Goal: Task Accomplishment & Management: Use online tool/utility

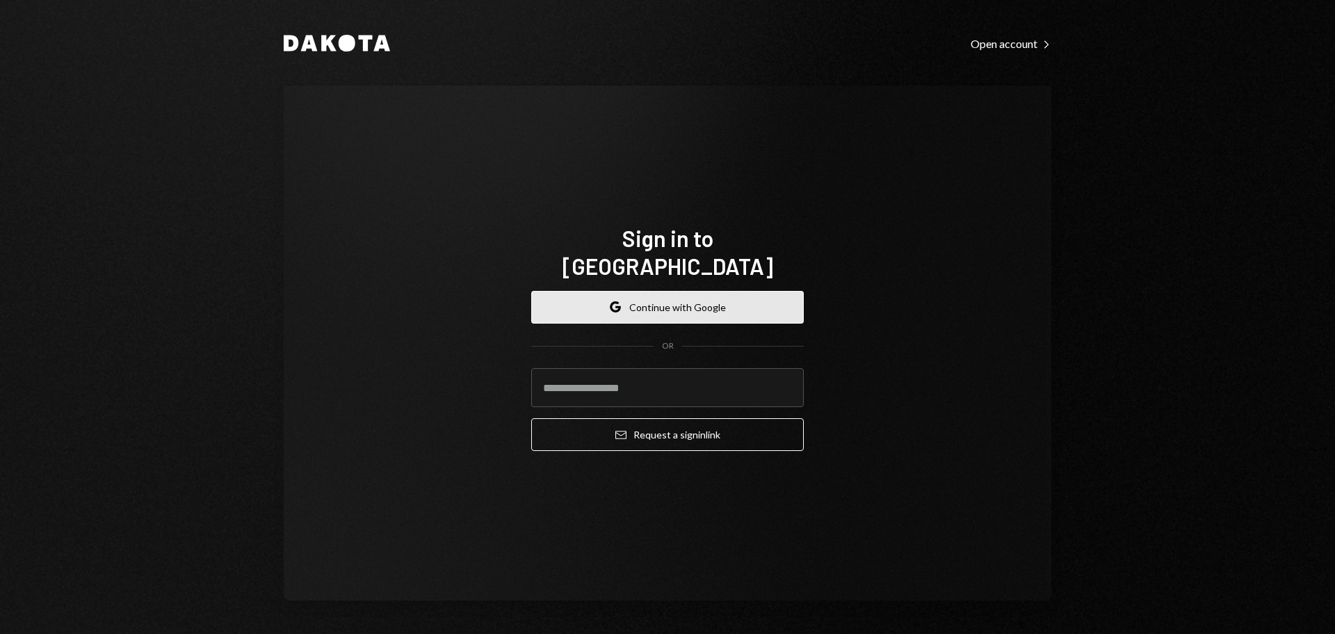
click at [663, 303] on button "Google Continue with Google" at bounding box center [667, 307] width 273 height 33
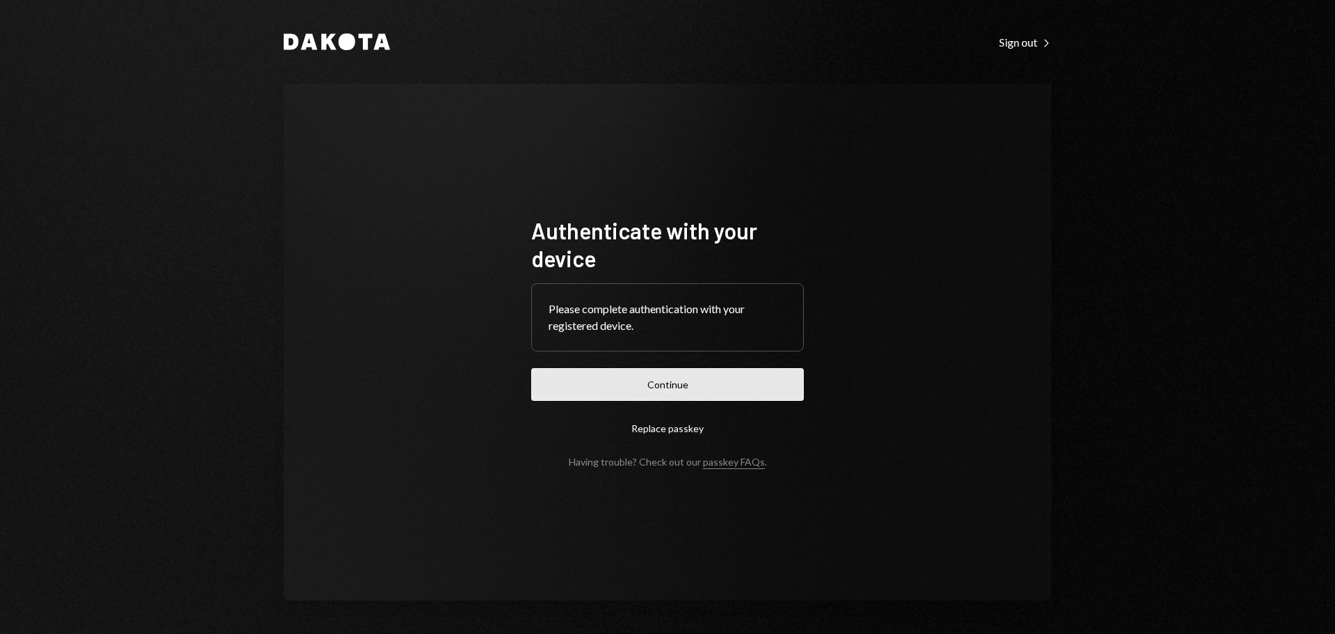
click at [664, 376] on button "Continue" at bounding box center [667, 384] width 273 height 33
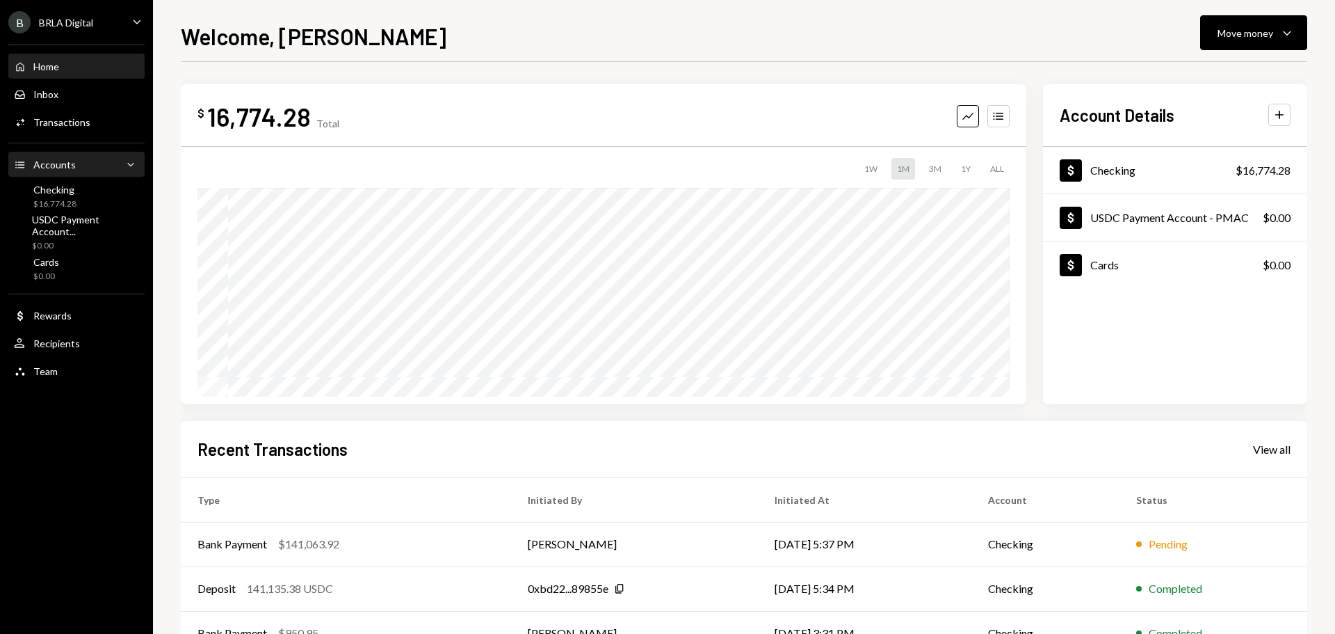
click at [74, 165] on div "Accounts Accounts Caret Down" at bounding box center [76, 164] width 125 height 15
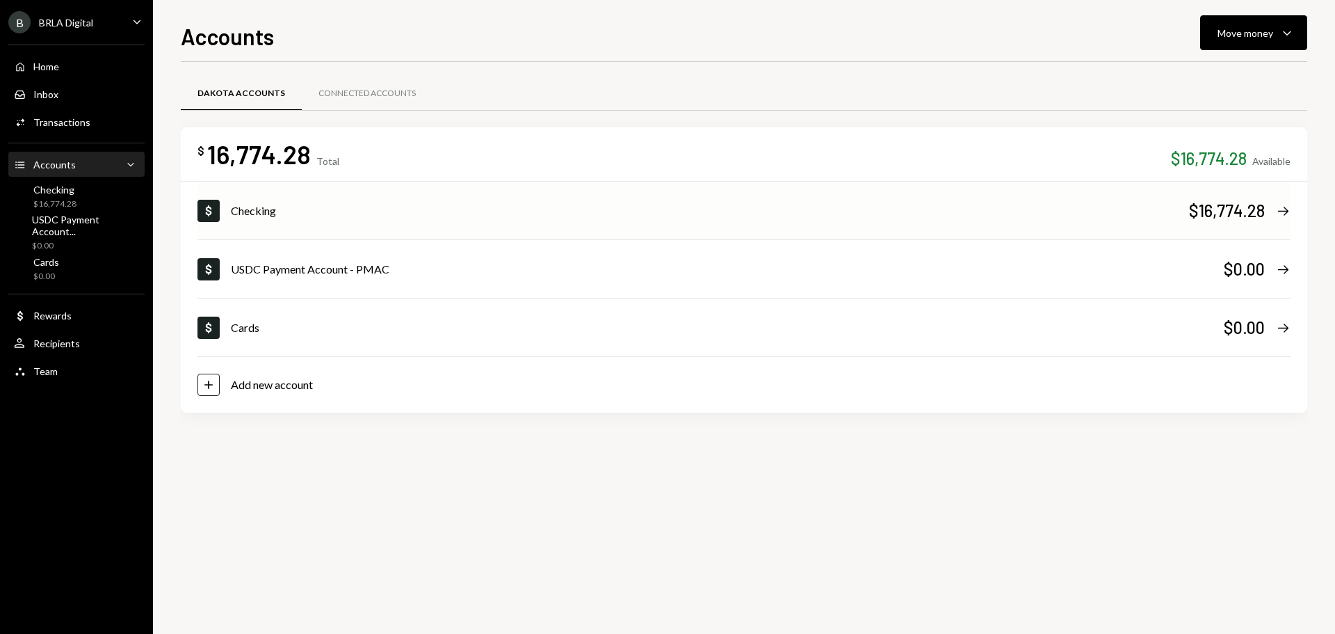
click at [255, 204] on div "Checking" at bounding box center [710, 210] width 958 height 17
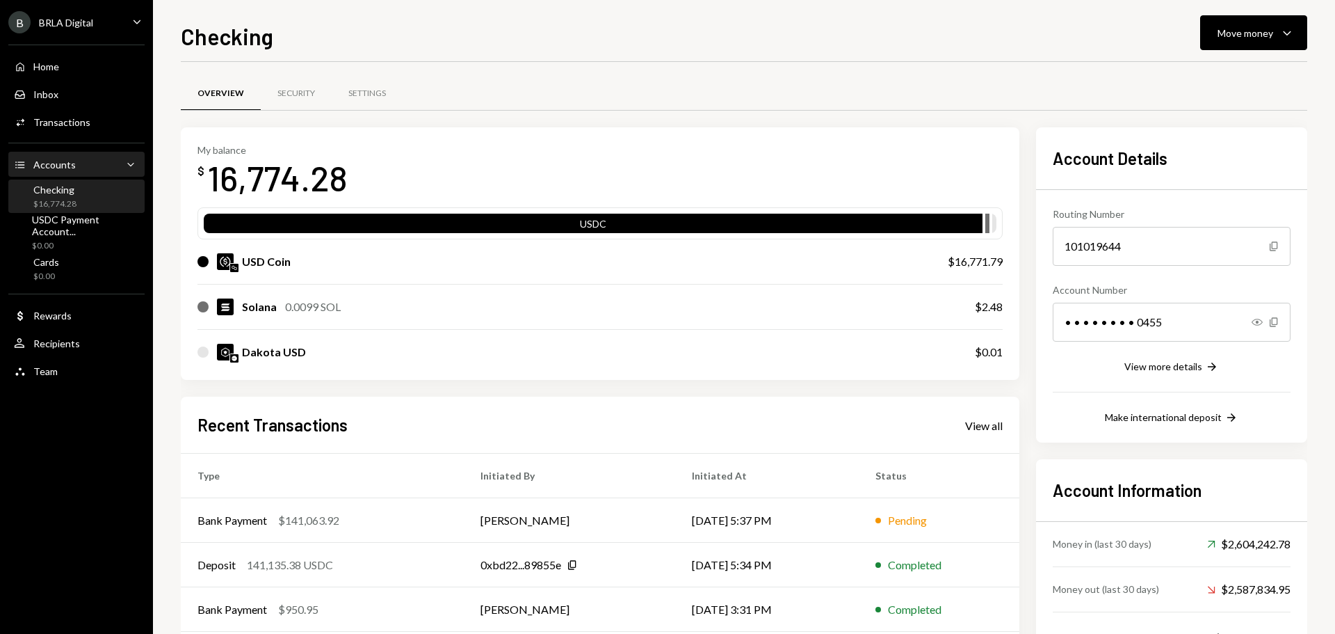
click at [76, 170] on div "Accounts Accounts Caret Down" at bounding box center [76, 164] width 125 height 15
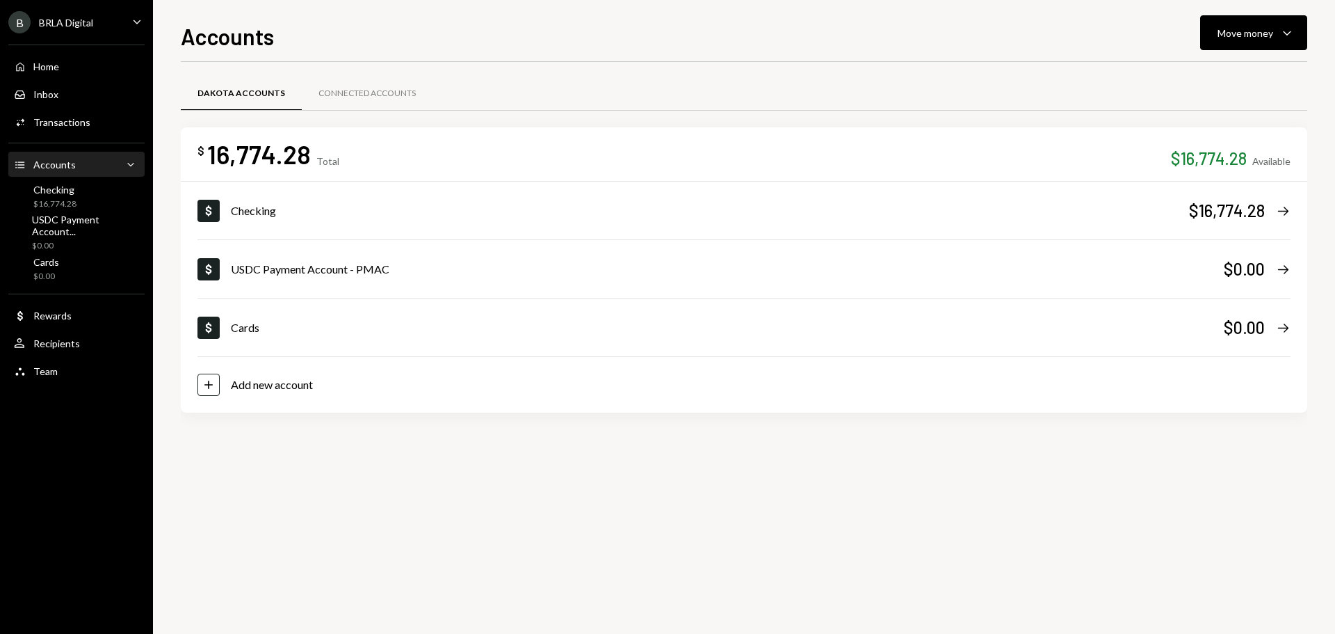
click at [76, 170] on div "Accounts Accounts Caret Down" at bounding box center [76, 164] width 125 height 15
click at [76, 195] on div "Checking $16,774.28" at bounding box center [76, 197] width 125 height 26
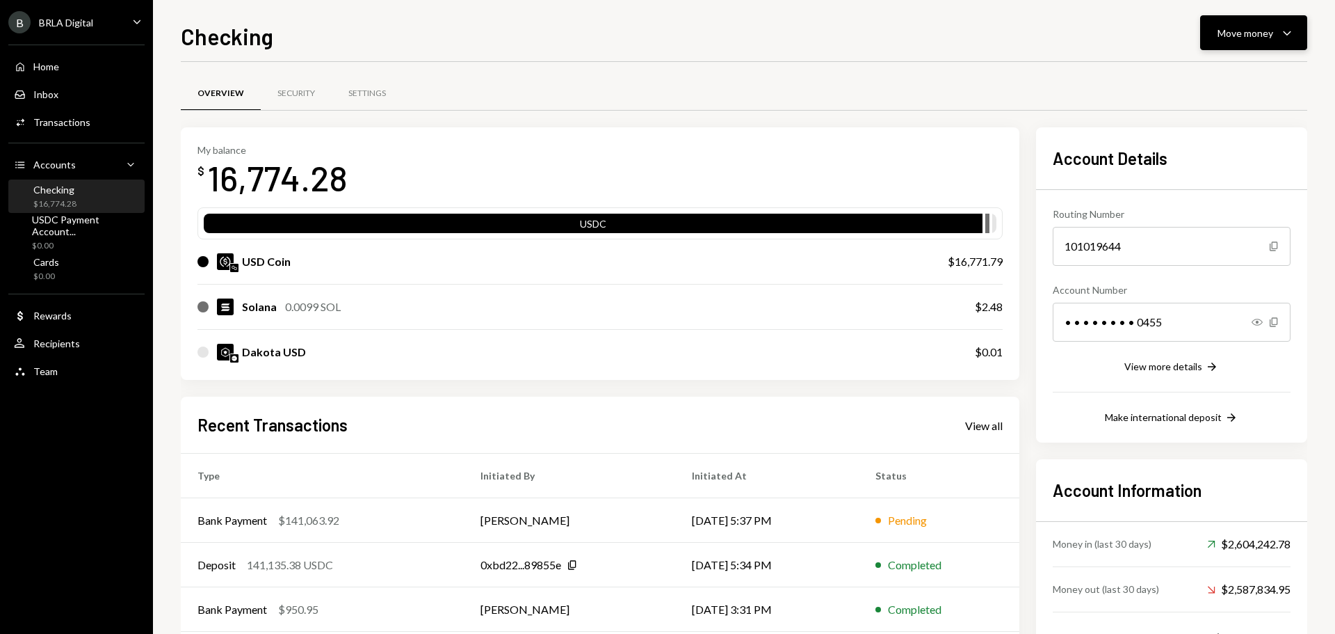
click at [1275, 40] on div "Move money Caret Down" at bounding box center [1254, 32] width 72 height 17
drag, startPoint x: 975, startPoint y: 83, endPoint x: 899, endPoint y: 94, distance: 76.6
click at [972, 83] on div "Overview Security Settings" at bounding box center [744, 93] width 1127 height 35
click at [58, 165] on div "Accounts" at bounding box center [54, 165] width 42 height 12
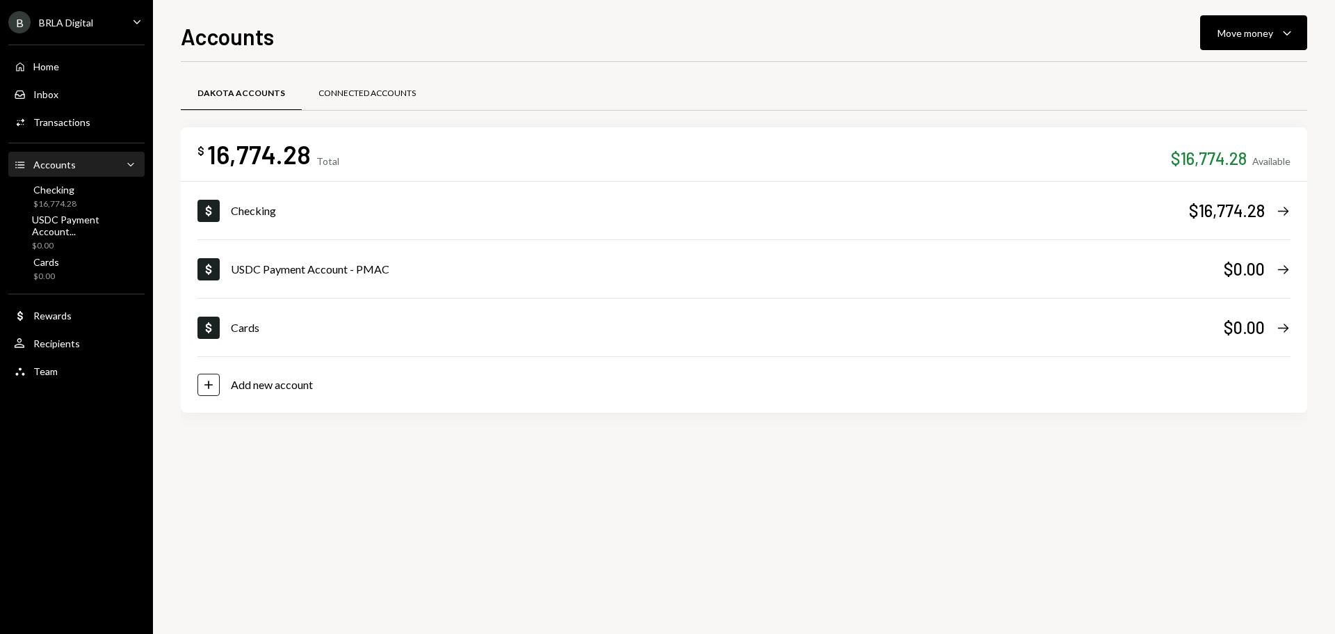
click at [346, 98] on div "Connected Accounts" at bounding box center [367, 94] width 97 height 12
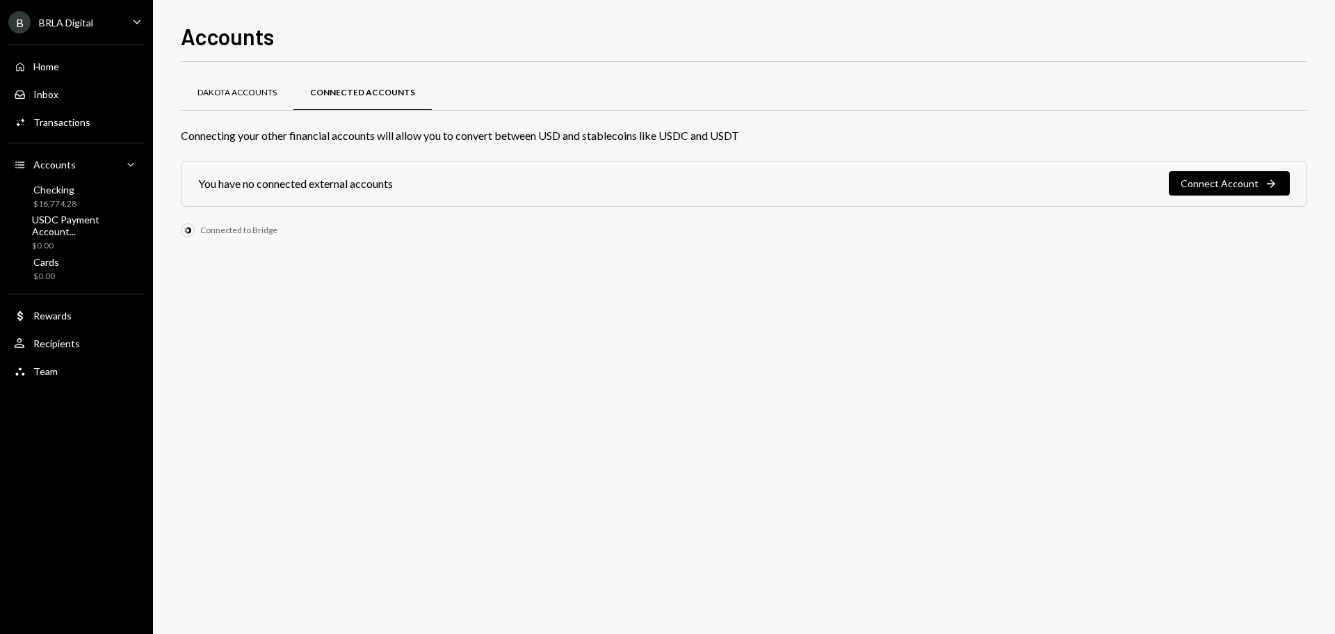
click at [223, 104] on div "Dakota Accounts" at bounding box center [237, 93] width 113 height 33
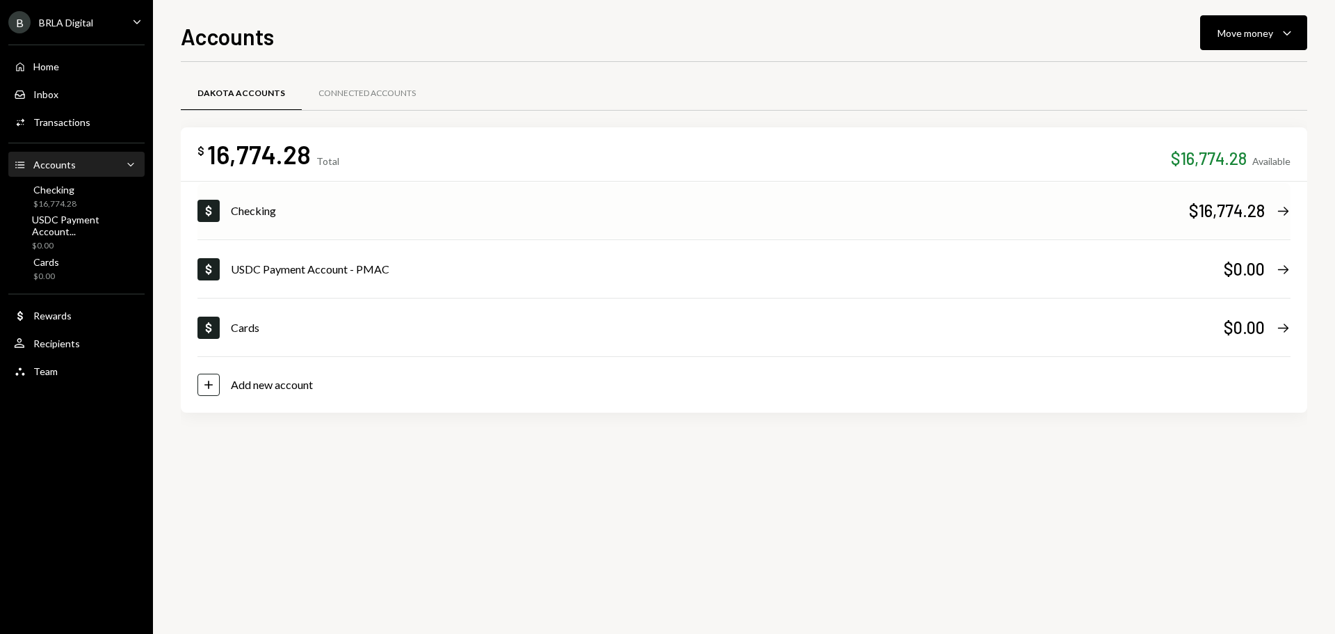
click at [246, 213] on div "Checking" at bounding box center [710, 210] width 958 height 17
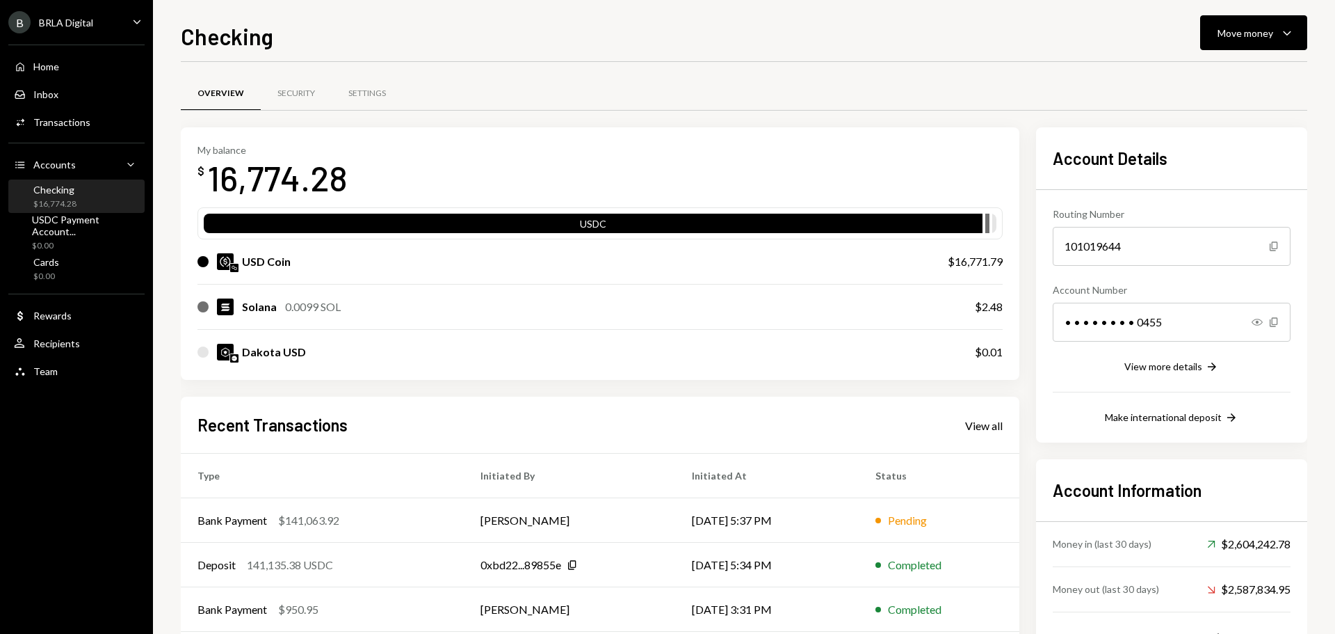
click at [448, 268] on div "USD Coin" at bounding box center [559, 261] width 723 height 17
click at [426, 220] on div "USDC" at bounding box center [593, 225] width 779 height 19
click at [357, 179] on div "My balance $ 16,774.28" at bounding box center [600, 172] width 805 height 56
click at [323, 179] on div "16,774.28" at bounding box center [277, 178] width 140 height 44
click at [362, 218] on div "USDC" at bounding box center [593, 225] width 779 height 19
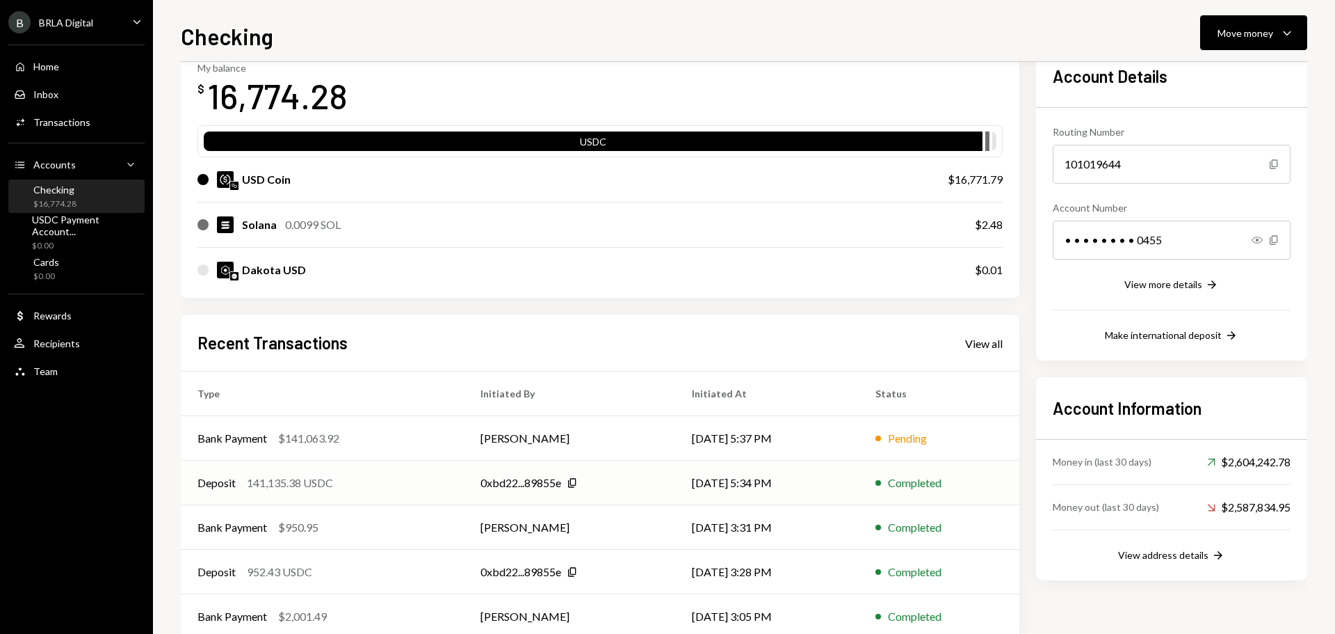
scroll to position [115, 0]
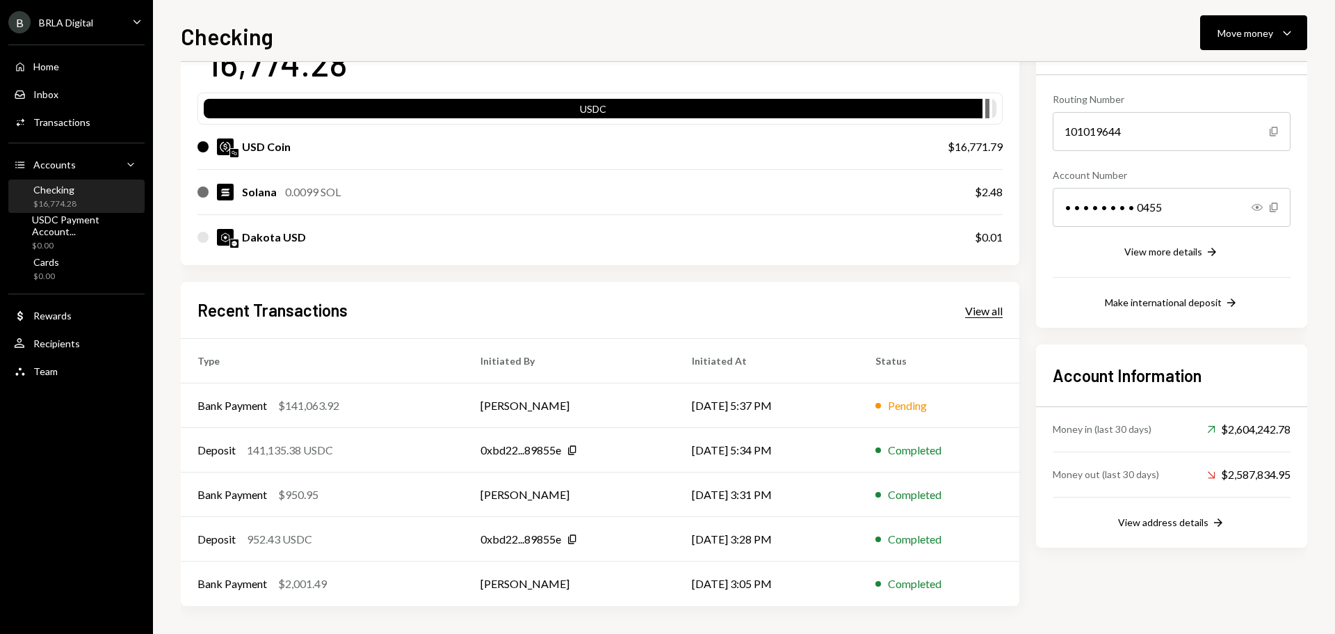
click at [997, 316] on div "View all" at bounding box center [984, 311] width 38 height 14
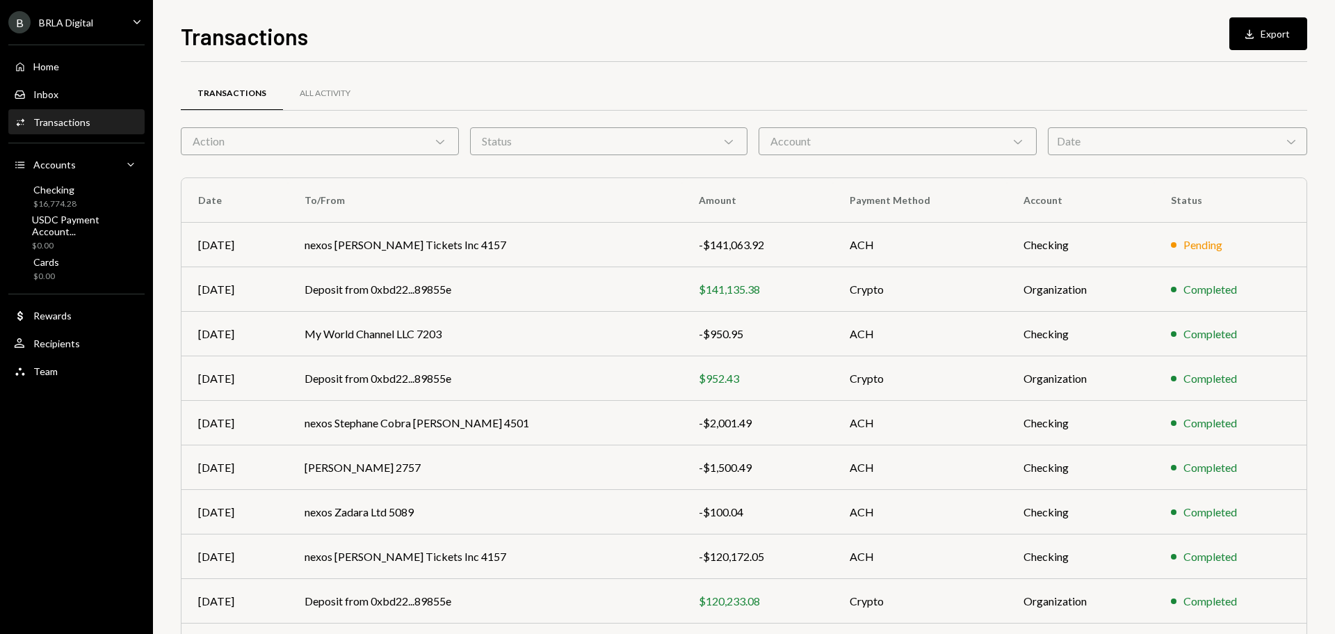
click at [410, 140] on div "Action Chevron Down" at bounding box center [320, 141] width 278 height 28
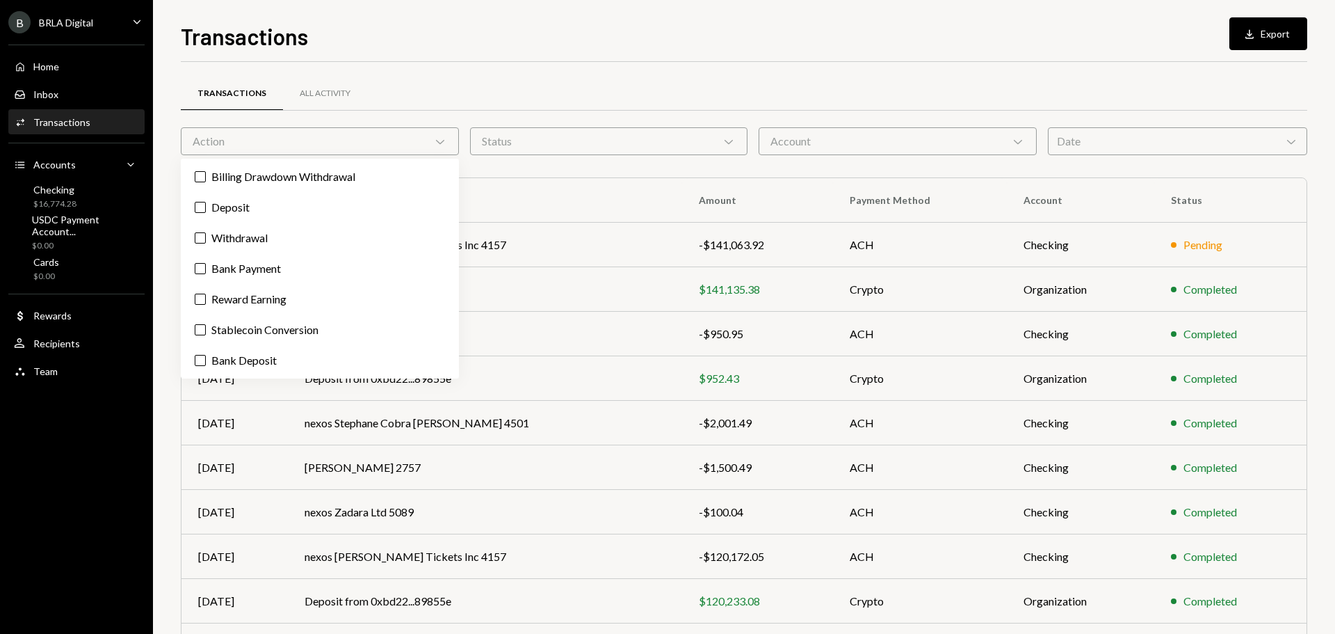
click at [531, 168] on div "Transactions All Activity Action Chevron Down Status Chevron Down Account Chevr…" at bounding box center [744, 405] width 1127 height 642
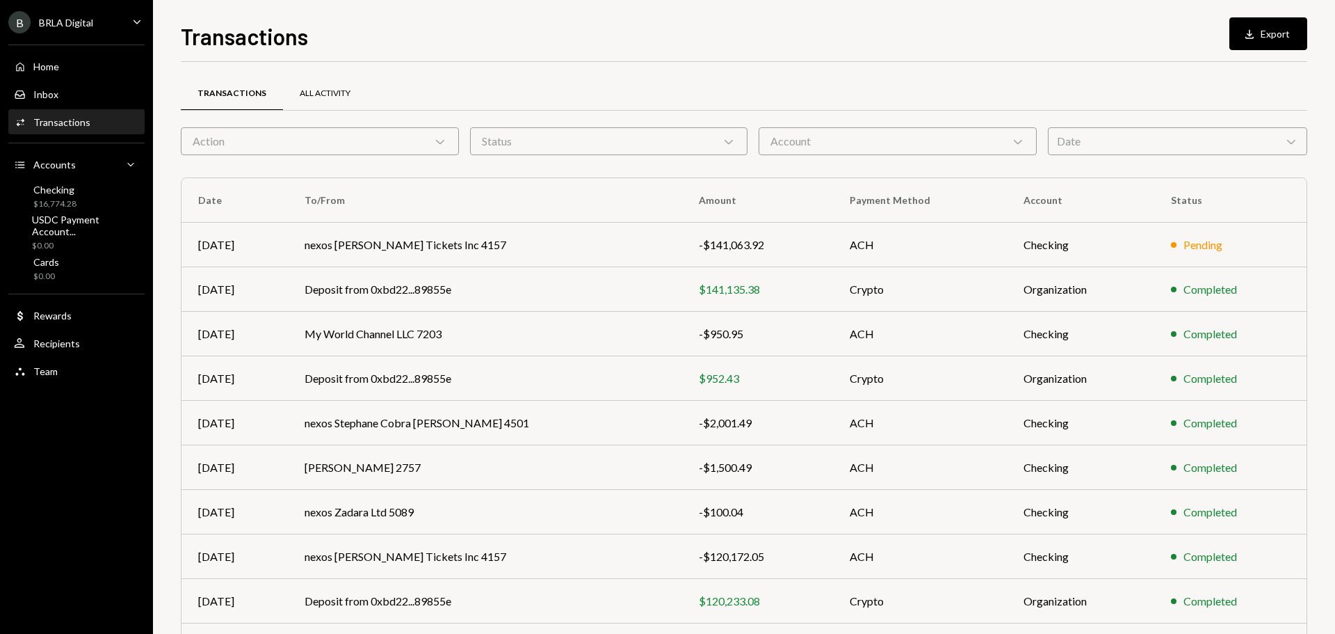
click at [321, 91] on div "All Activity" at bounding box center [325, 94] width 51 height 12
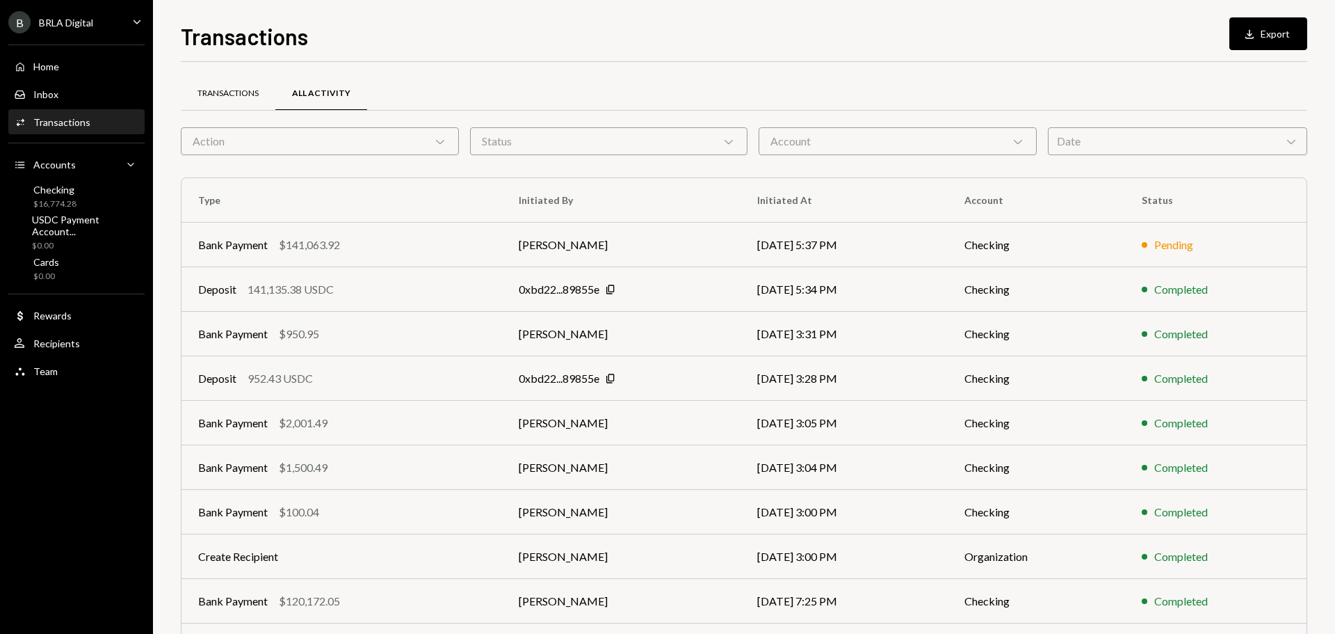
click at [251, 98] on div "Transactions" at bounding box center [228, 94] width 61 height 12
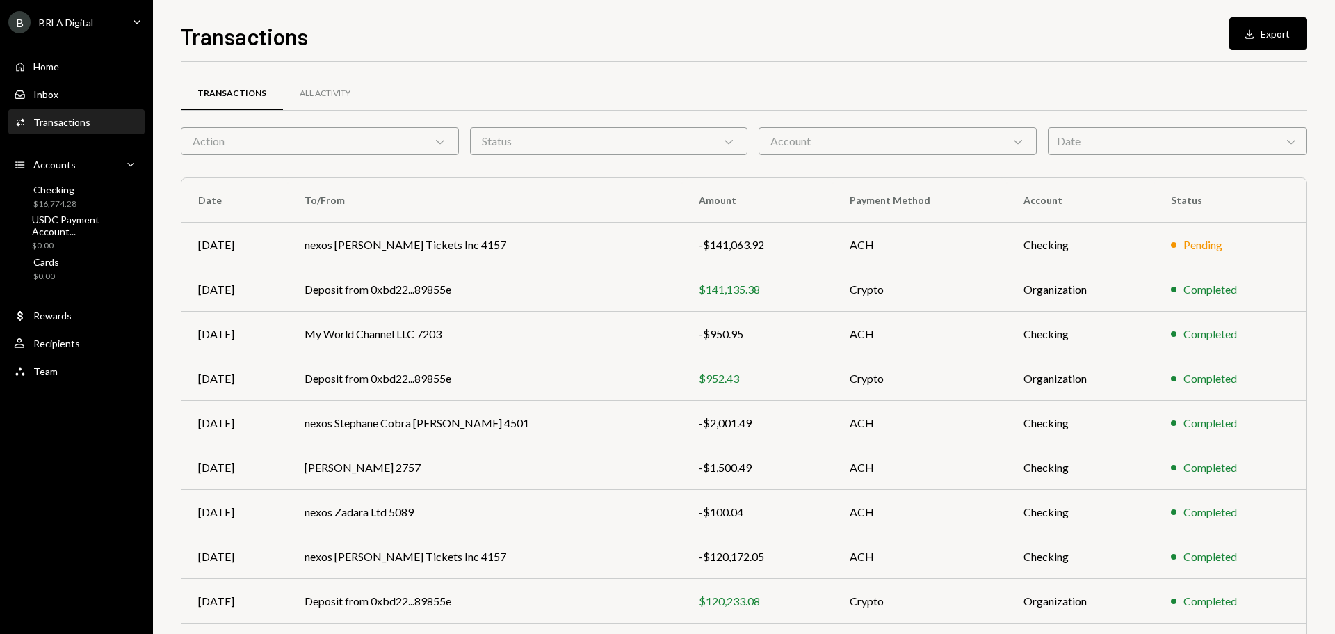
click at [353, 143] on div "Action Chevron Down" at bounding box center [320, 141] width 278 height 28
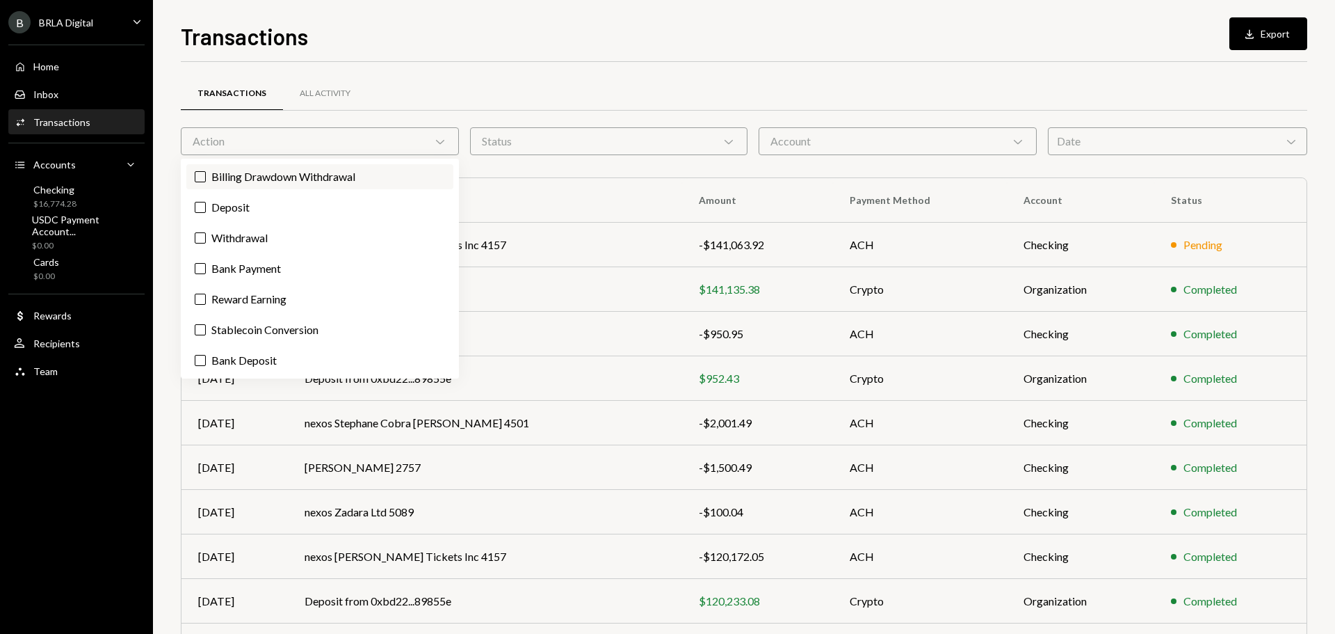
click at [291, 175] on label "Billing Drawdown Withdrawal" at bounding box center [319, 176] width 267 height 25
click at [206, 175] on button "Billing Drawdown Withdrawal" at bounding box center [200, 176] width 11 height 11
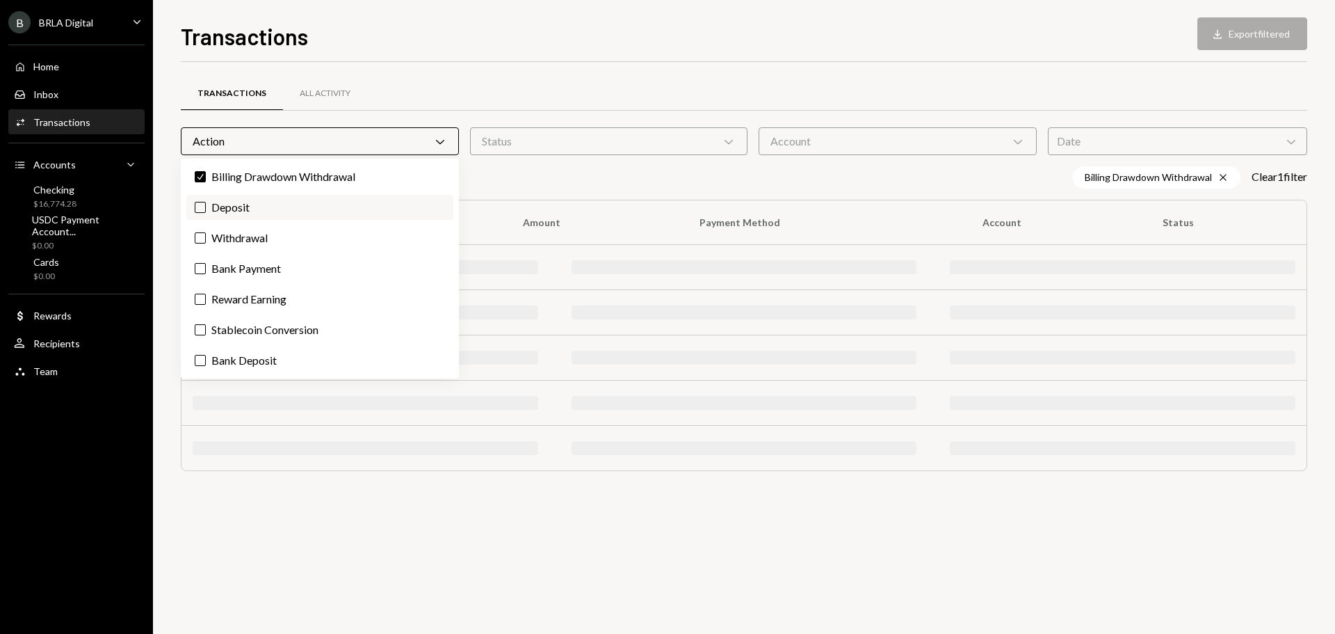
click at [277, 203] on label "Deposit" at bounding box center [319, 207] width 267 height 25
click at [206, 203] on button "Deposit" at bounding box center [200, 207] width 11 height 11
click at [277, 227] on label "Withdrawal" at bounding box center [319, 237] width 267 height 25
click at [206, 232] on button "Withdrawal" at bounding box center [200, 237] width 11 height 11
click at [273, 267] on label "Bank Payment" at bounding box center [319, 268] width 267 height 25
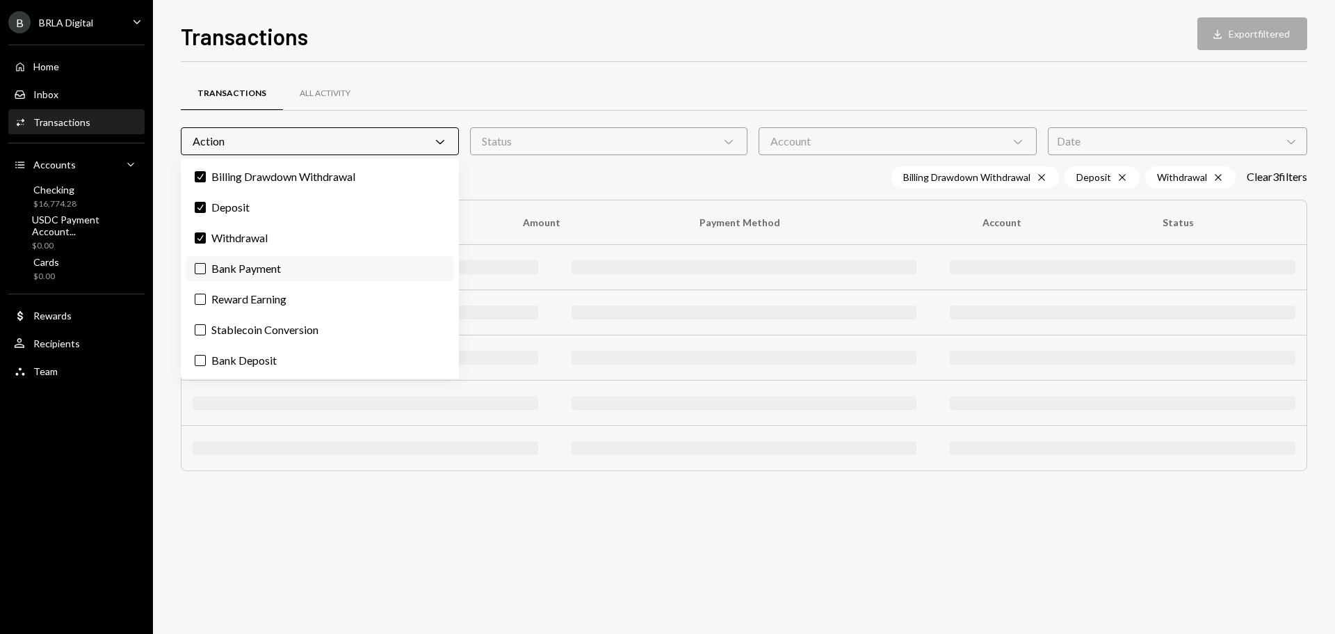
click at [206, 267] on button "Bank Payment" at bounding box center [200, 268] width 11 height 11
click at [273, 299] on label "Reward Earning" at bounding box center [319, 299] width 267 height 25
click at [206, 299] on button "Reward Earning" at bounding box center [200, 298] width 11 height 11
drag, startPoint x: 273, startPoint y: 325, endPoint x: 272, endPoint y: 346, distance: 20.9
click at [273, 326] on label "Stablecoin Conversion" at bounding box center [319, 329] width 267 height 25
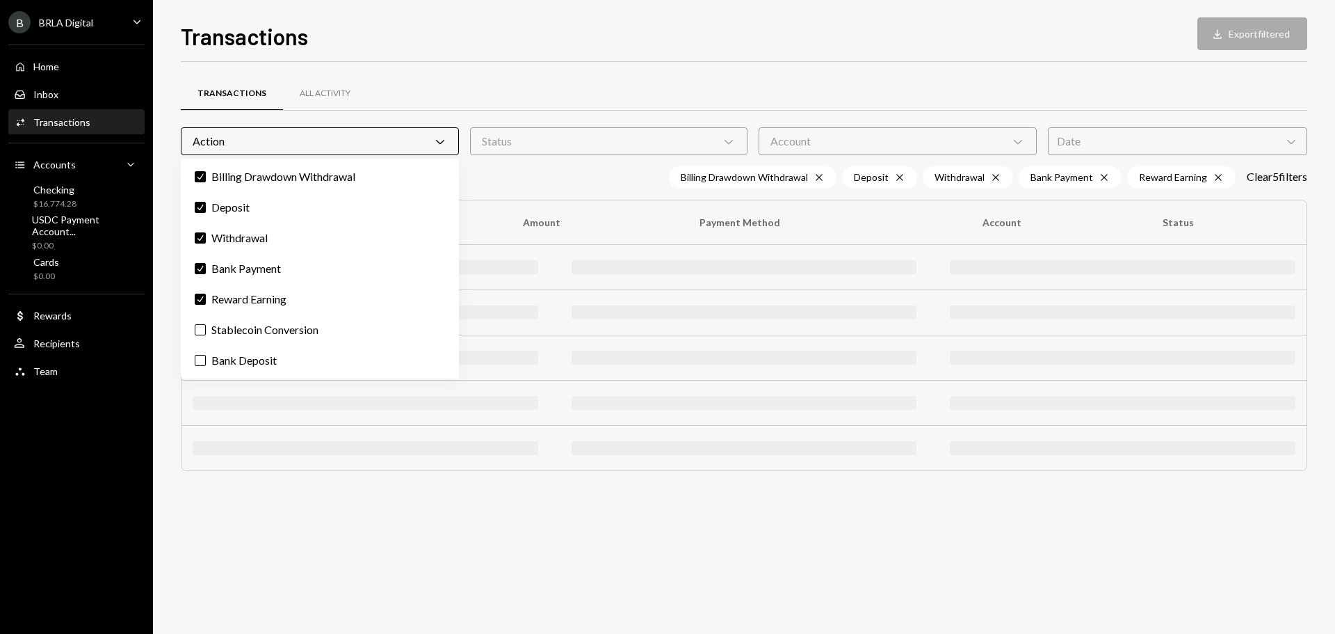
click at [206, 326] on button "Stablecoin Conversion" at bounding box center [200, 329] width 11 height 11
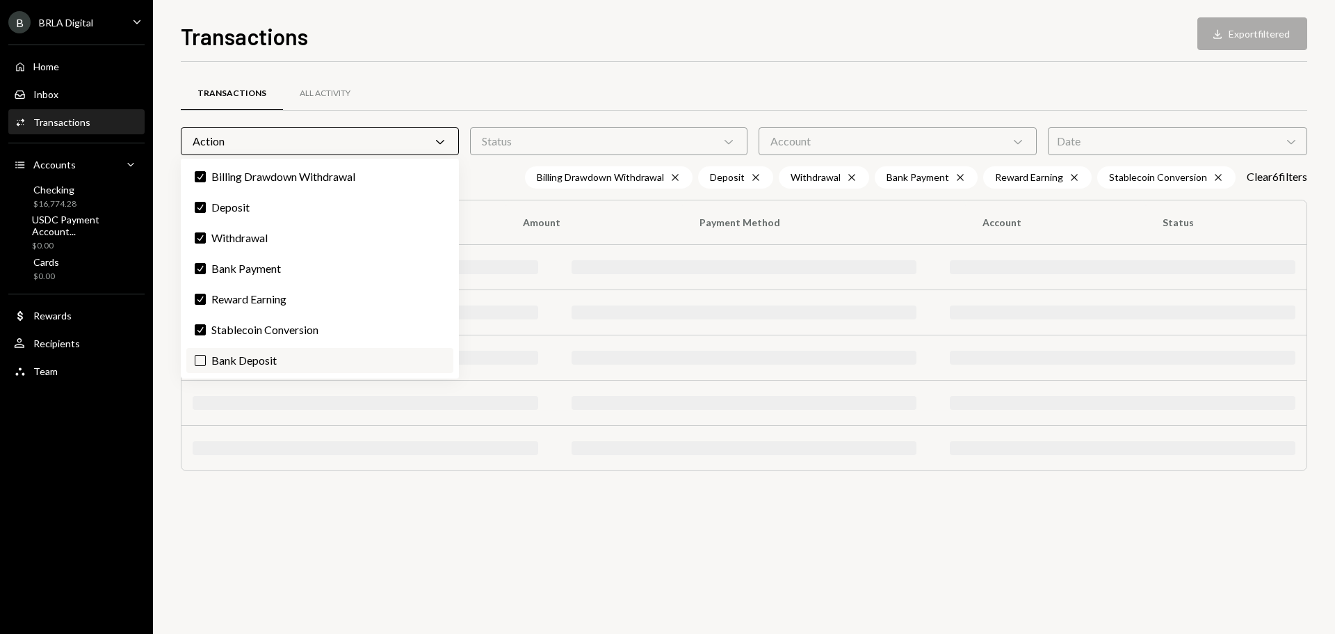
click at [271, 353] on label "Bank Deposit" at bounding box center [319, 360] width 267 height 25
click at [206, 355] on button "Bank Deposit" at bounding box center [200, 360] width 11 height 11
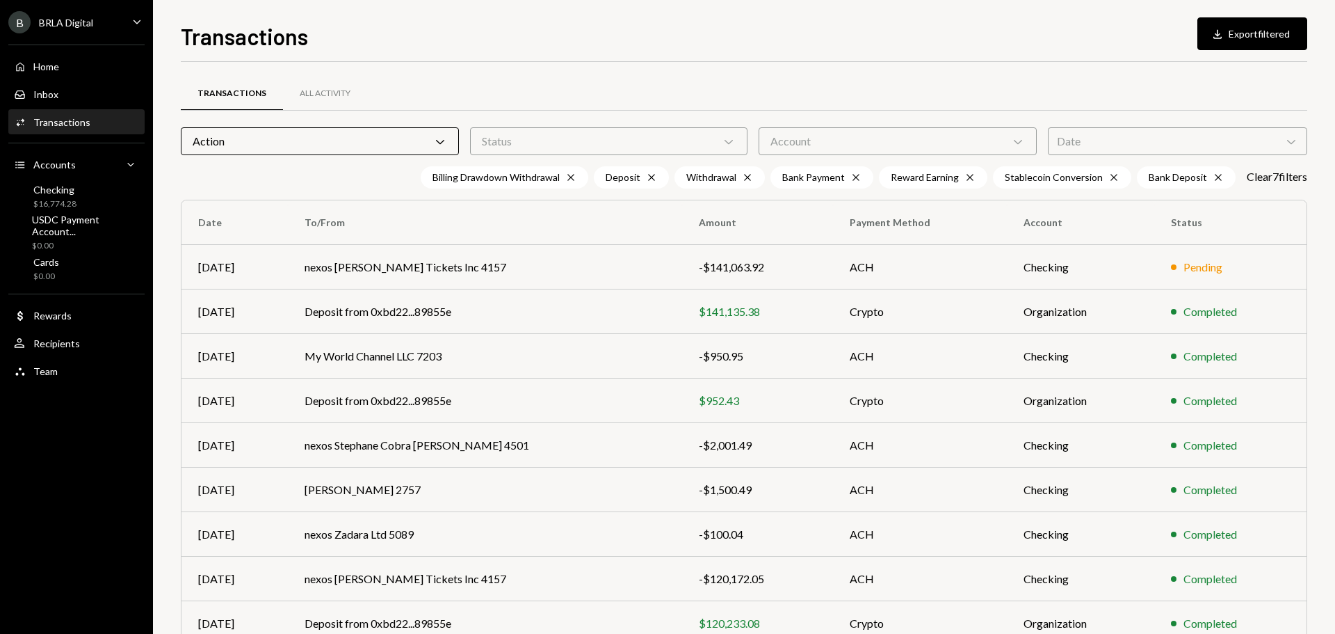
click at [554, 140] on div "Status Chevron Down" at bounding box center [609, 141] width 278 height 28
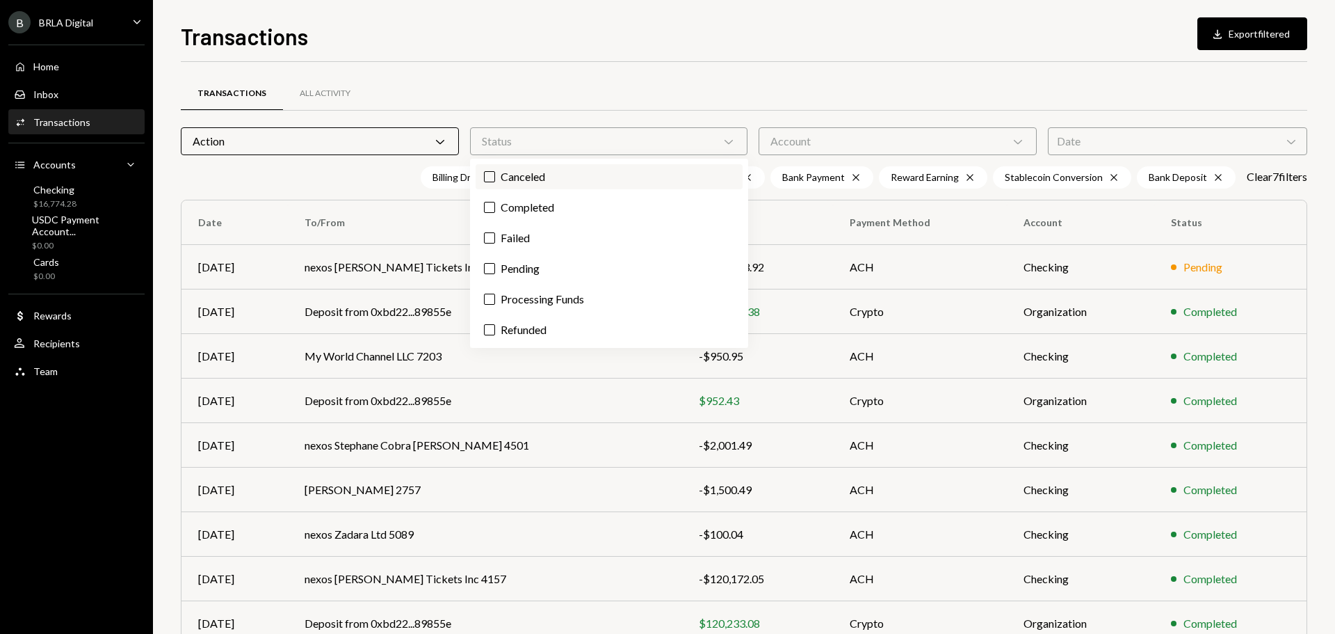
click at [547, 184] on label "Canceled" at bounding box center [609, 176] width 267 height 25
click at [495, 182] on button "Canceled" at bounding box center [489, 176] width 11 height 11
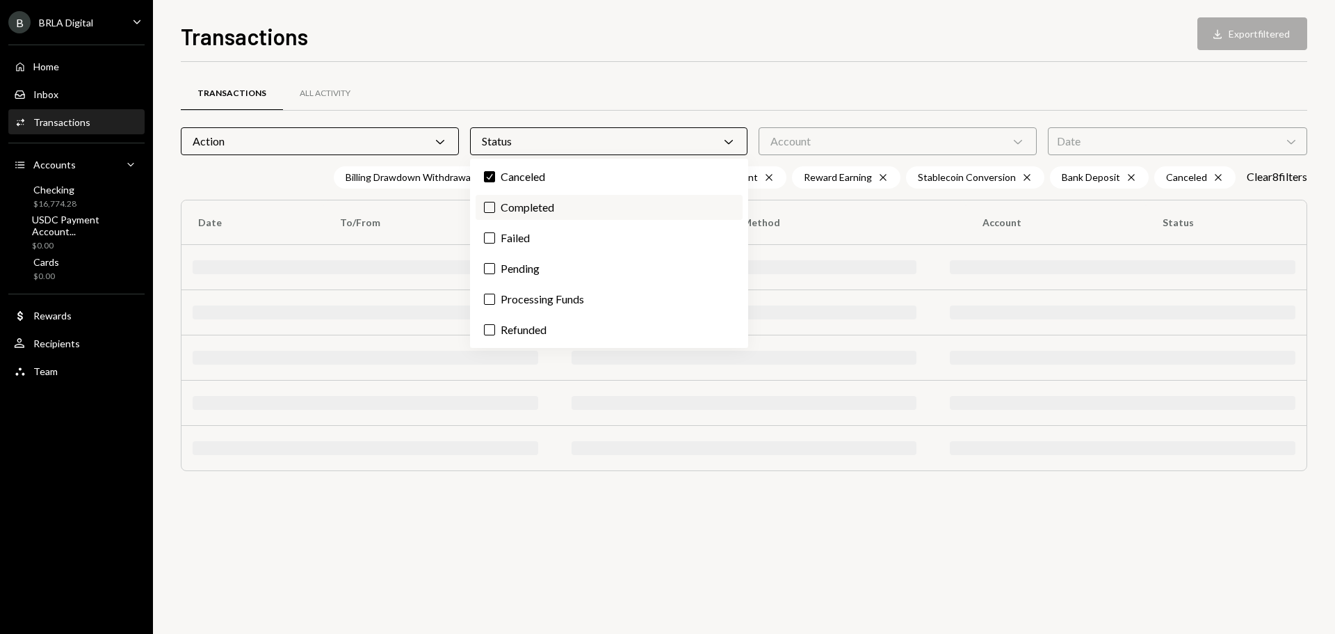
click at [543, 210] on label "Completed" at bounding box center [609, 207] width 267 height 25
click at [495, 210] on button "Completed" at bounding box center [489, 207] width 11 height 11
click at [535, 241] on label "Failed" at bounding box center [609, 237] width 267 height 25
click at [495, 241] on button "Failed" at bounding box center [489, 237] width 11 height 11
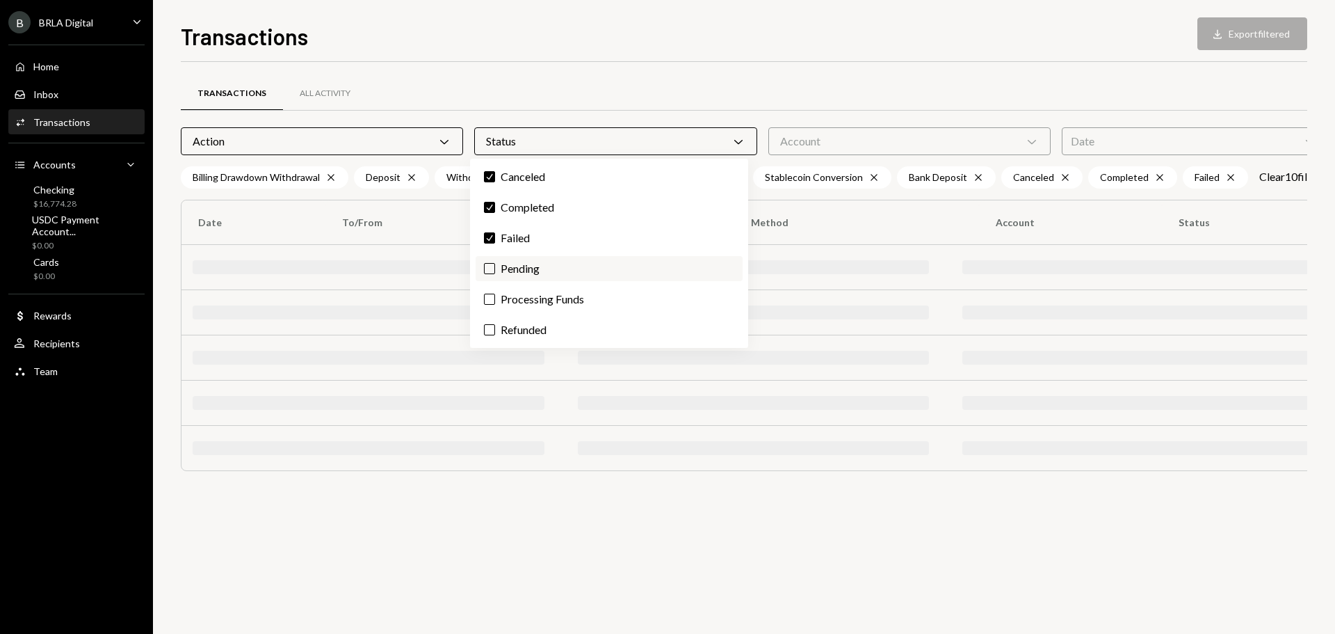
click at [533, 268] on label "Pending" at bounding box center [609, 268] width 267 height 25
click at [495, 268] on button "Pending" at bounding box center [489, 268] width 11 height 11
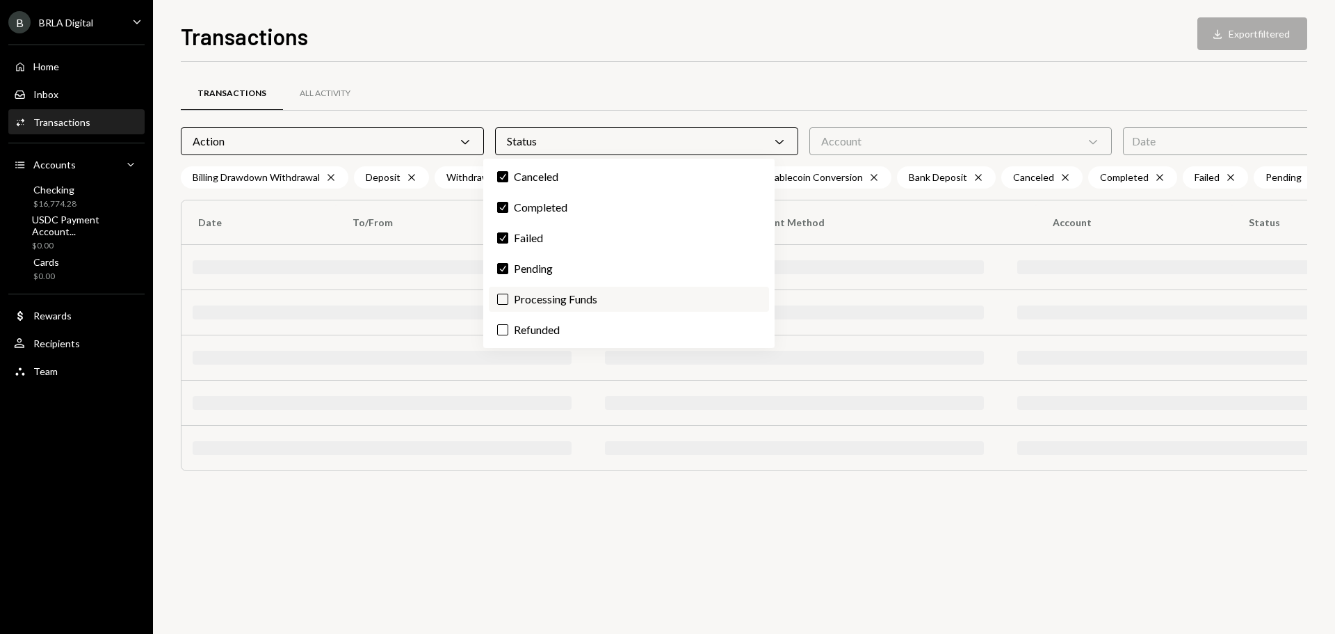
click at [529, 300] on label "Processing Funds" at bounding box center [629, 299] width 280 height 25
click at [508, 300] on Funds "Processing Funds" at bounding box center [502, 298] width 11 height 11
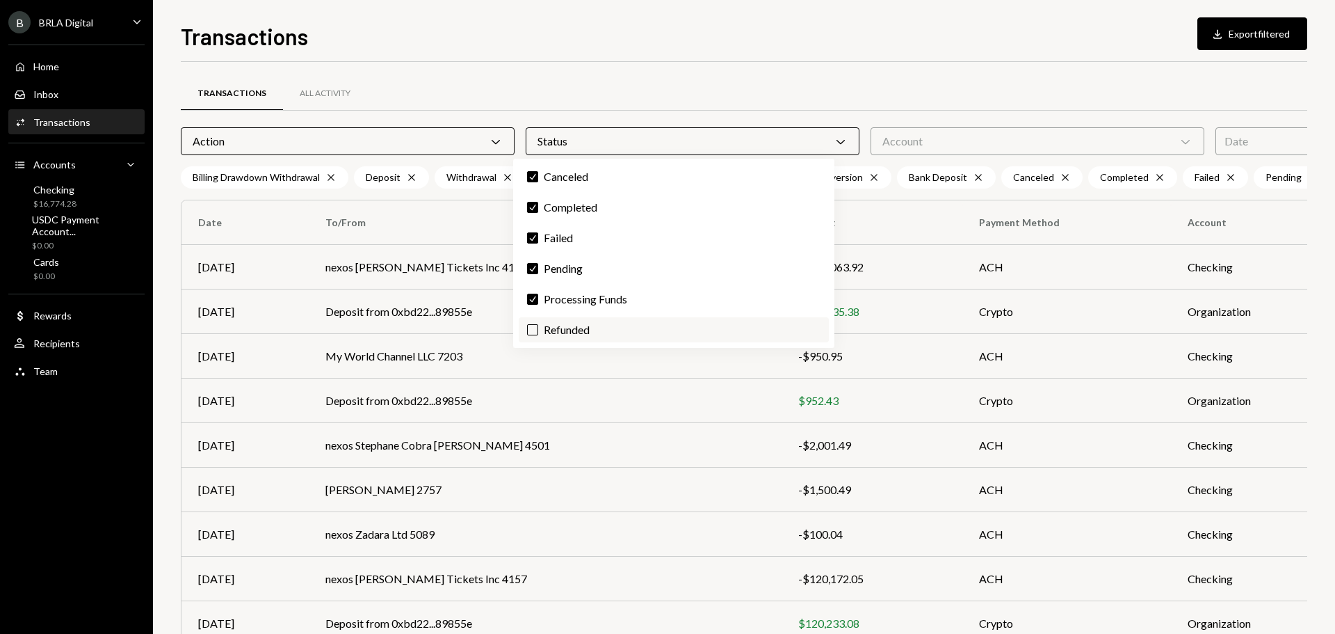
click at [526, 332] on label "Refunded" at bounding box center [674, 329] width 310 height 25
click at [527, 332] on button "Refunded" at bounding box center [532, 329] width 11 height 11
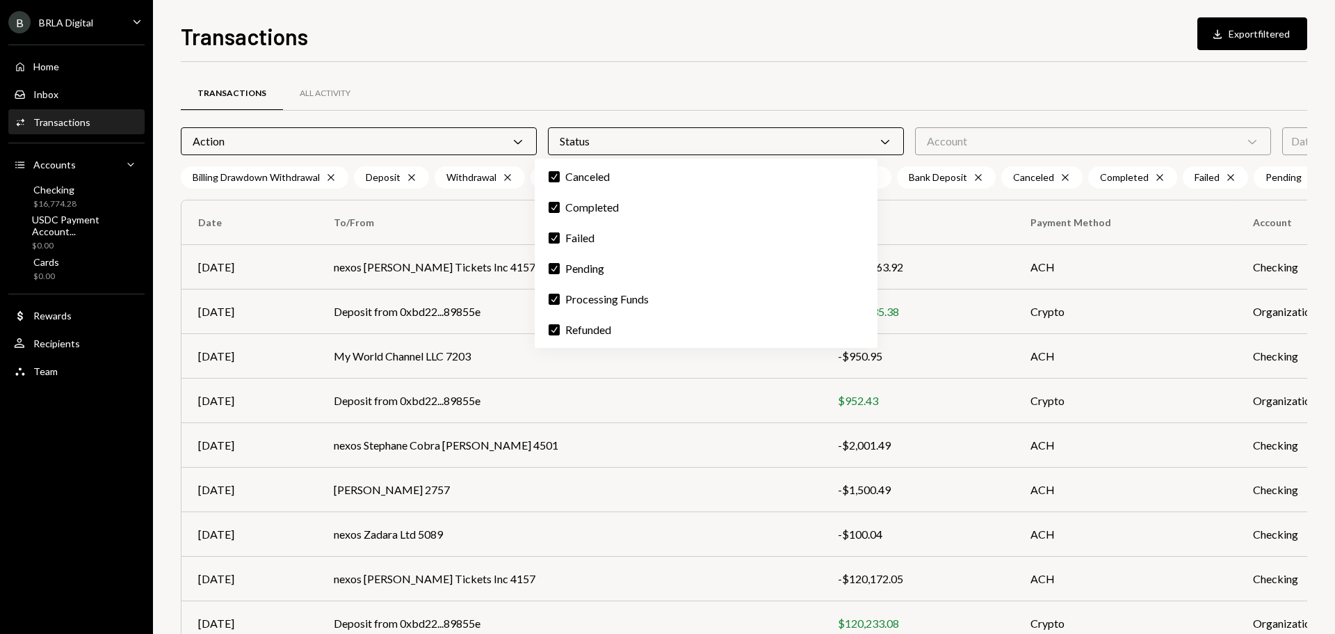
click at [916, 142] on div "Account Chevron Down" at bounding box center [1093, 141] width 356 height 28
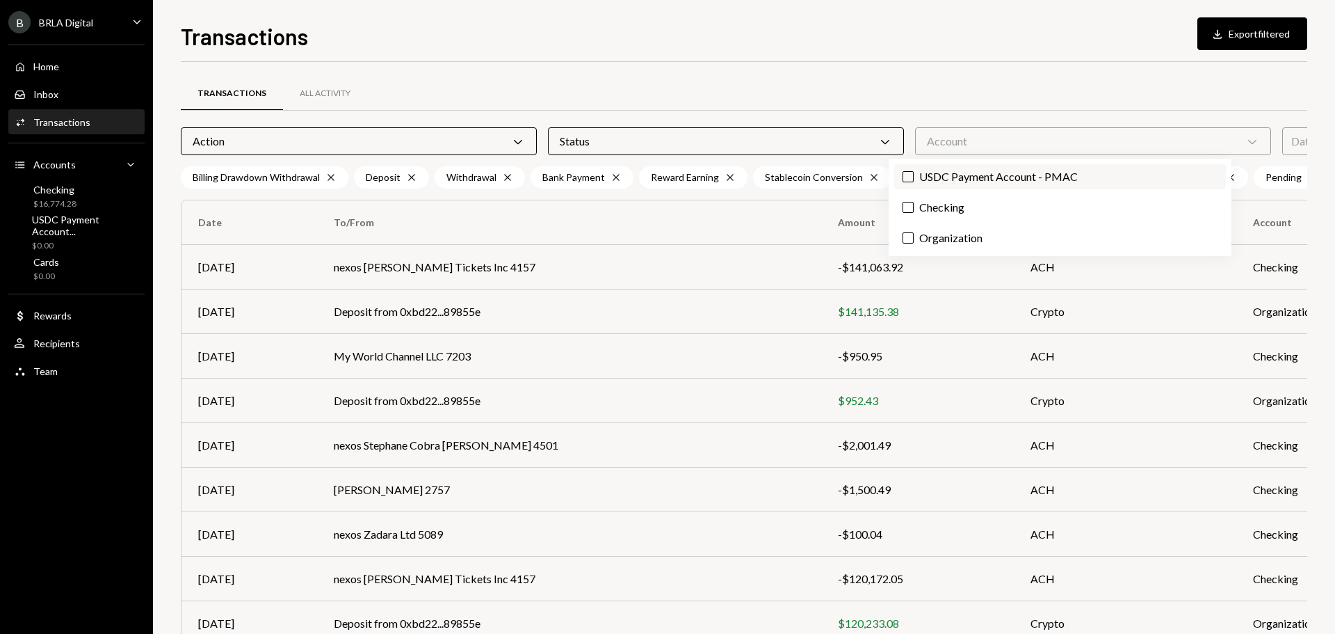
click at [941, 178] on label "USDC Payment Account - PMAC" at bounding box center [1060, 176] width 332 height 25
click at [914, 178] on button "USDC Payment Account - PMAC" at bounding box center [908, 176] width 11 height 11
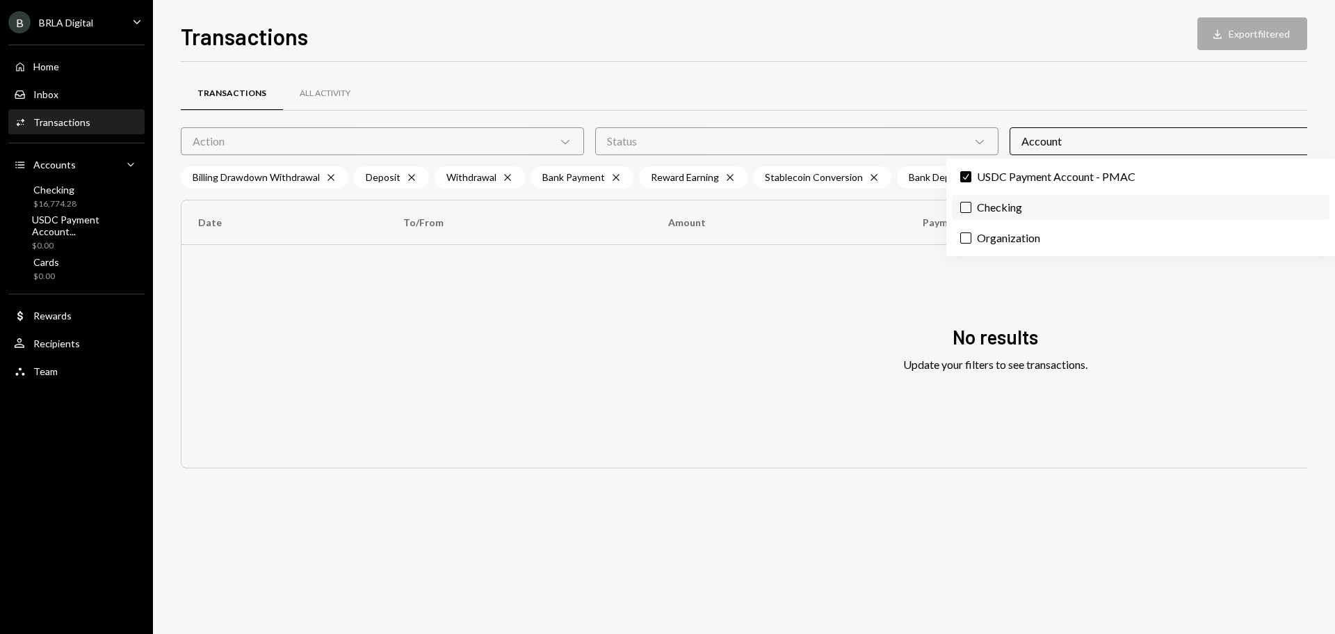
click at [972, 202] on label "Checking" at bounding box center [1141, 207] width 378 height 25
click at [972, 202] on button "Checking" at bounding box center [965, 207] width 11 height 11
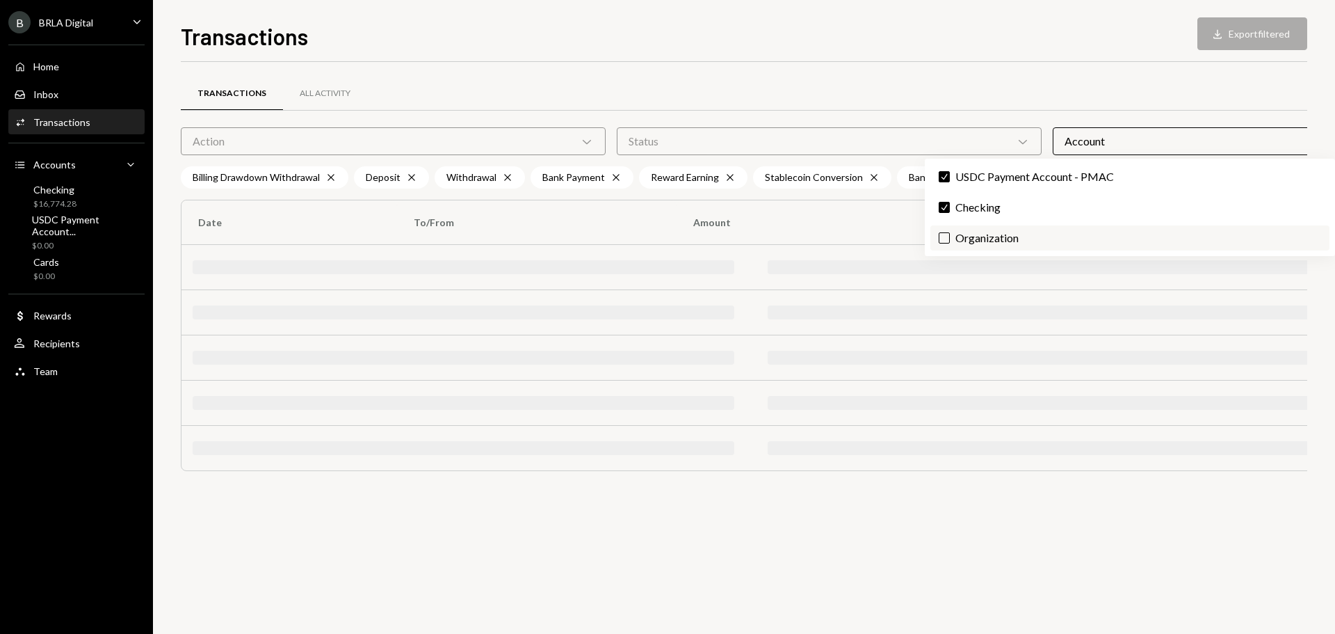
click at [976, 236] on label "Organization" at bounding box center [1129, 237] width 399 height 25
click at [950, 236] on button "Organization" at bounding box center [944, 237] width 11 height 11
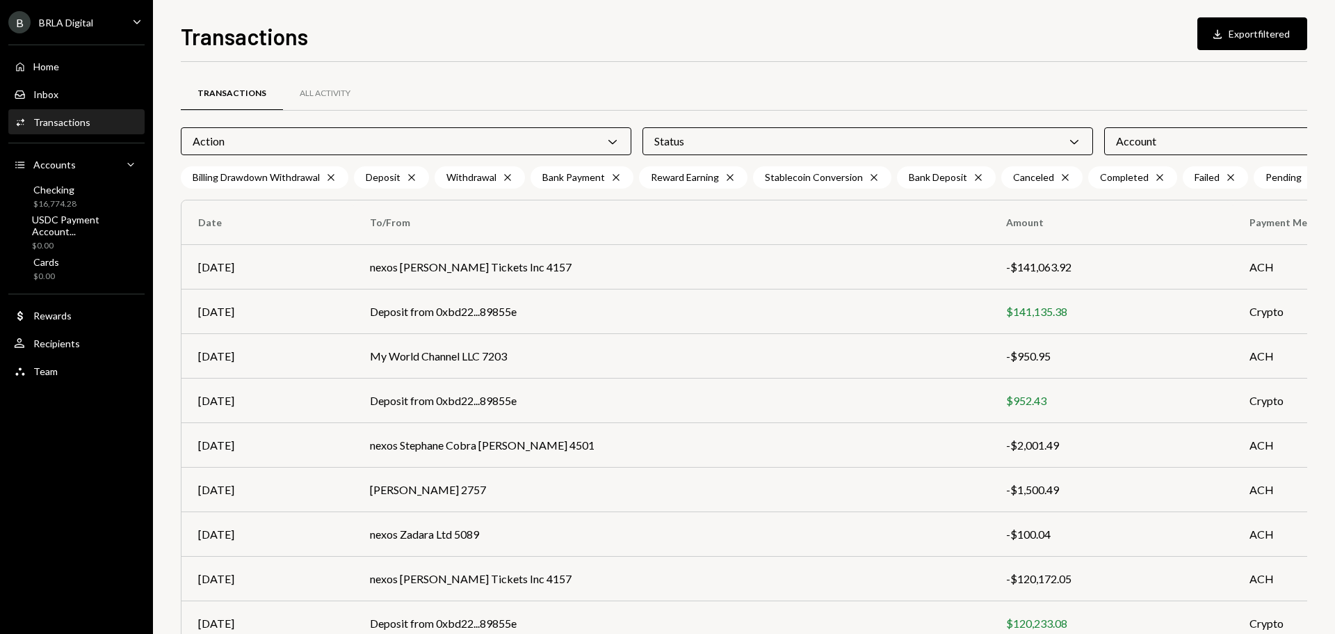
click at [912, 83] on div "Transactions All Activity" at bounding box center [1090, 93] width 1818 height 35
click at [1273, 36] on button "Download Export filtered" at bounding box center [1253, 33] width 110 height 33
